Goal: Check status: Check status

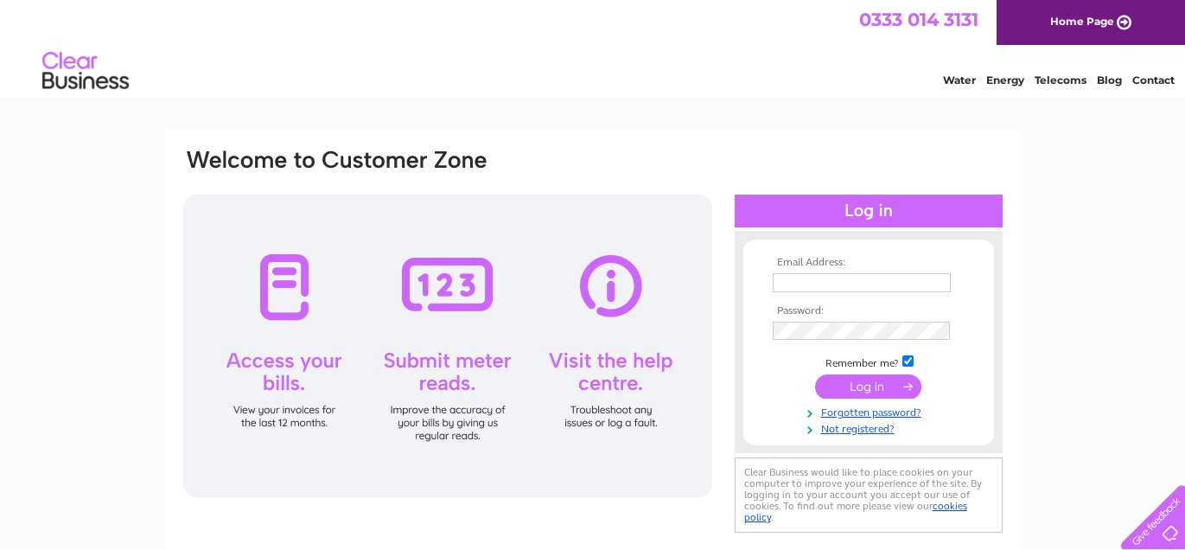
type input "[EMAIL_ADDRESS][DOMAIN_NAME]"
click at [890, 383] on input "submit" at bounding box center [868, 386] width 106 height 24
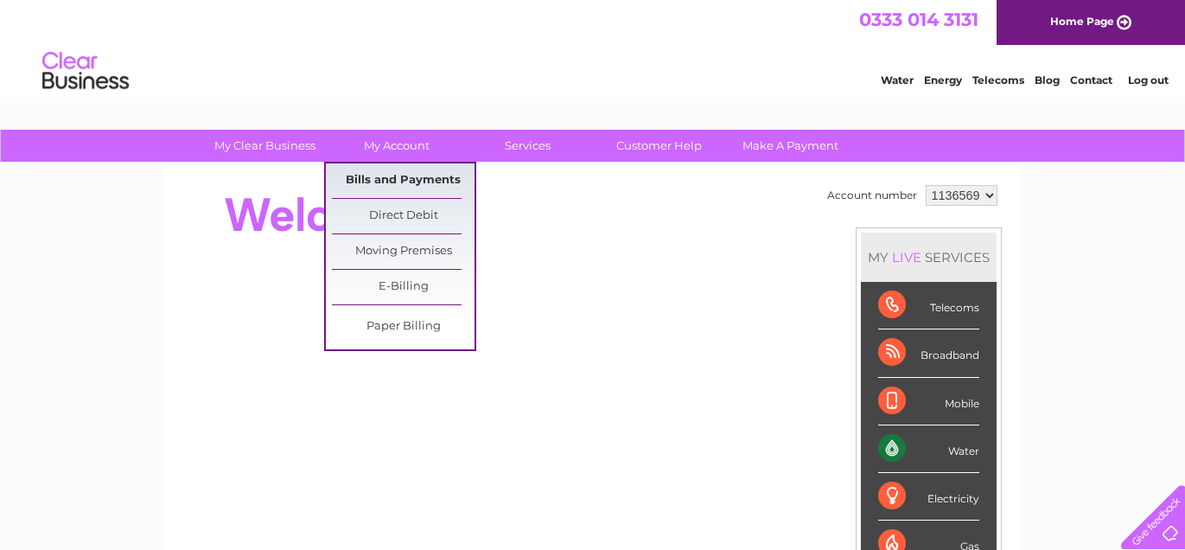
click at [417, 179] on link "Bills and Payments" at bounding box center [403, 180] width 143 height 35
